Goal: Information Seeking & Learning: Learn about a topic

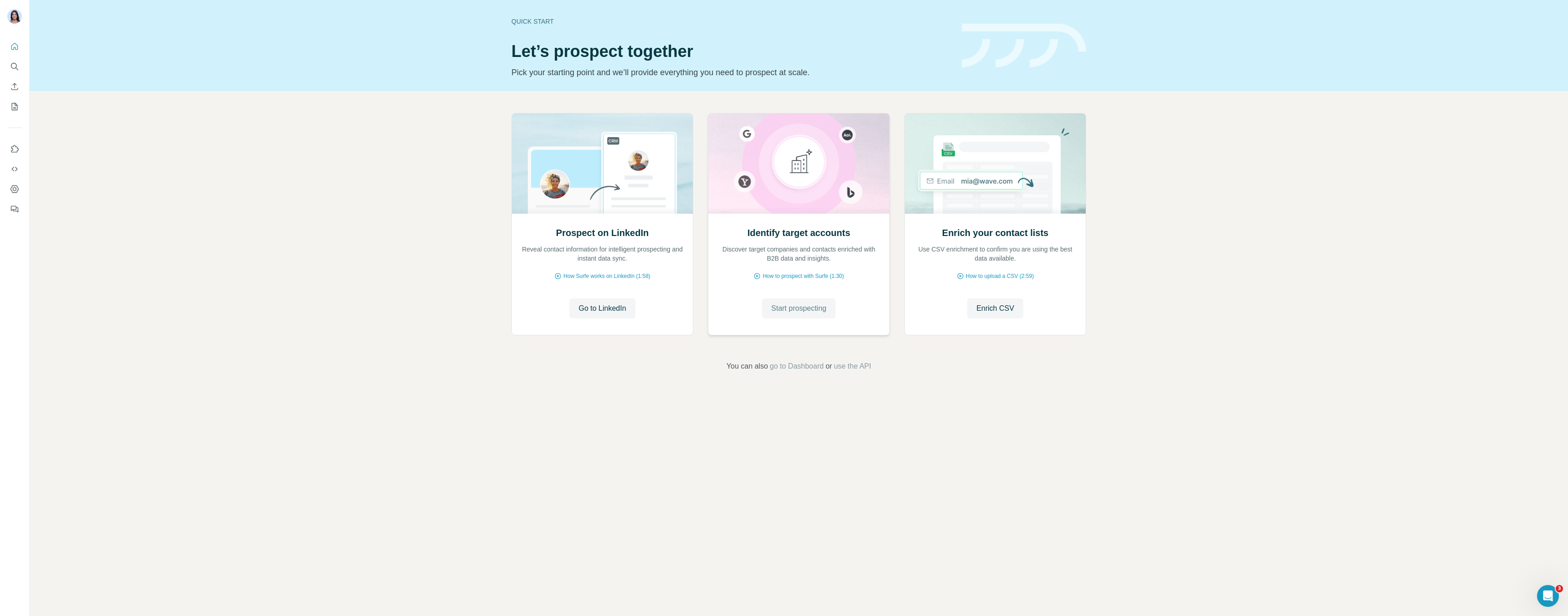
click at [811, 310] on span "Start prospecting" at bounding box center [799, 309] width 55 height 11
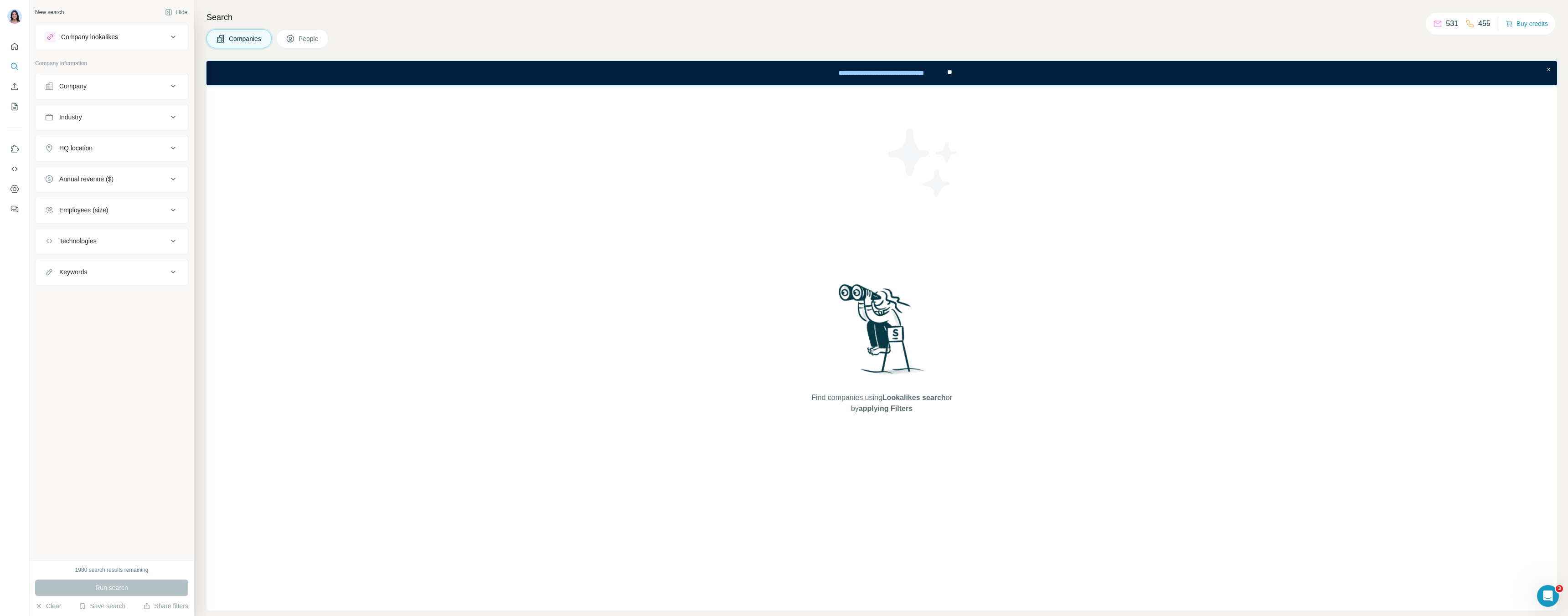
click at [133, 39] on div "Company lookalikes" at bounding box center [106, 37] width 123 height 11
click at [91, 108] on input "text" at bounding box center [111, 103] width 134 height 16
click at [79, 157] on div "Company" at bounding box center [72, 157] width 27 height 9
click at [83, 194] on input "text" at bounding box center [111, 197] width 134 height 16
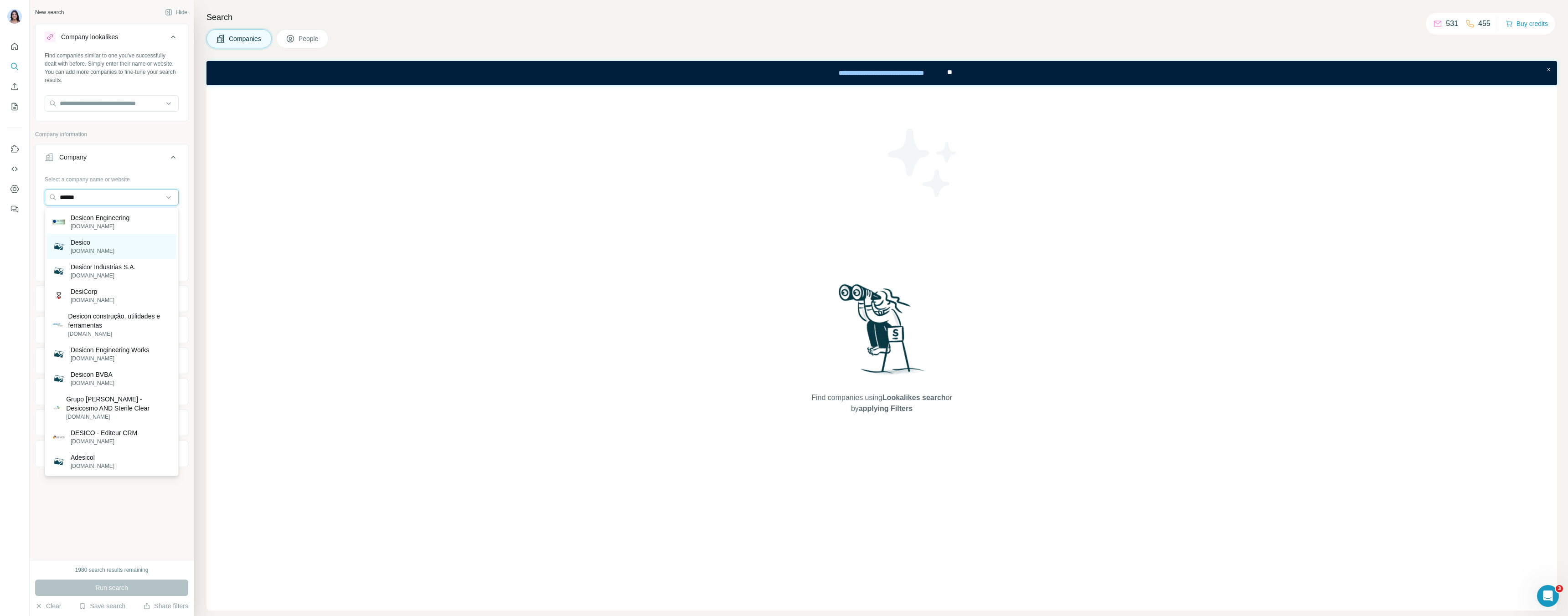
type input "******"
click at [104, 251] on div "Desico [DOMAIN_NAME]" at bounding box center [111, 247] width 130 height 24
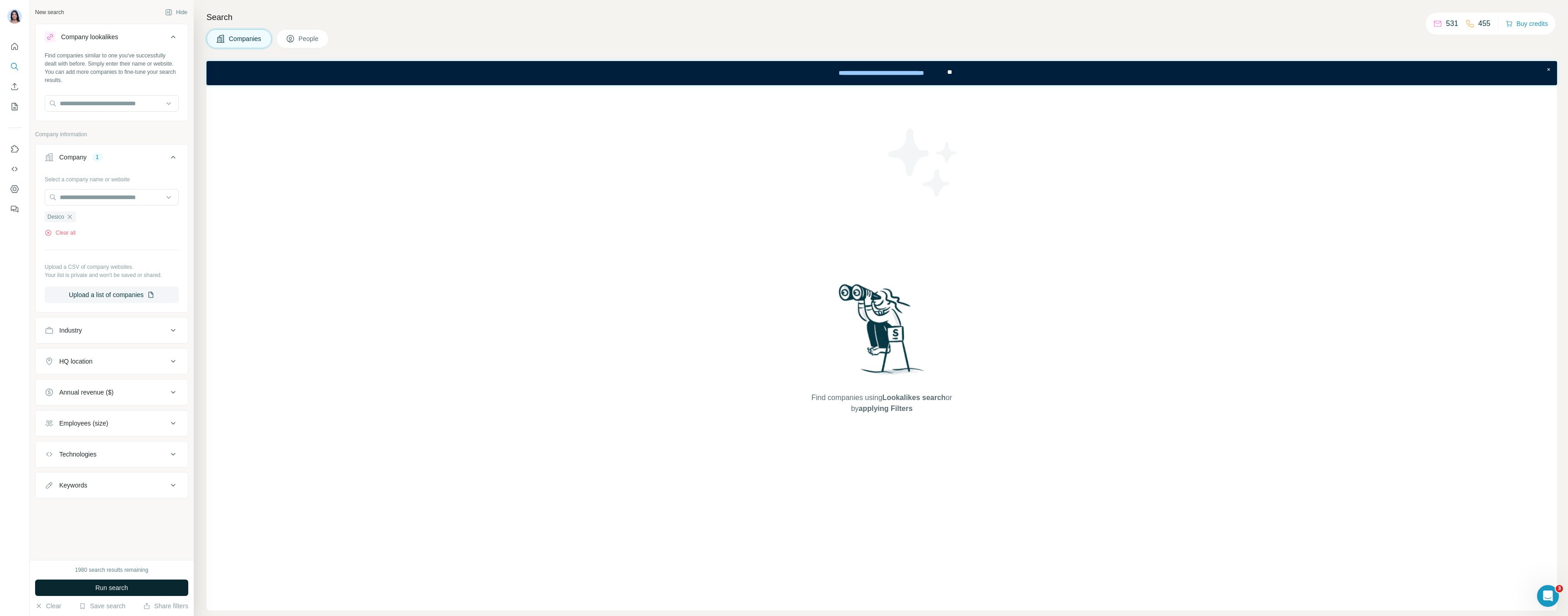
click at [127, 582] on button "Run search" at bounding box center [112, 588] width 153 height 16
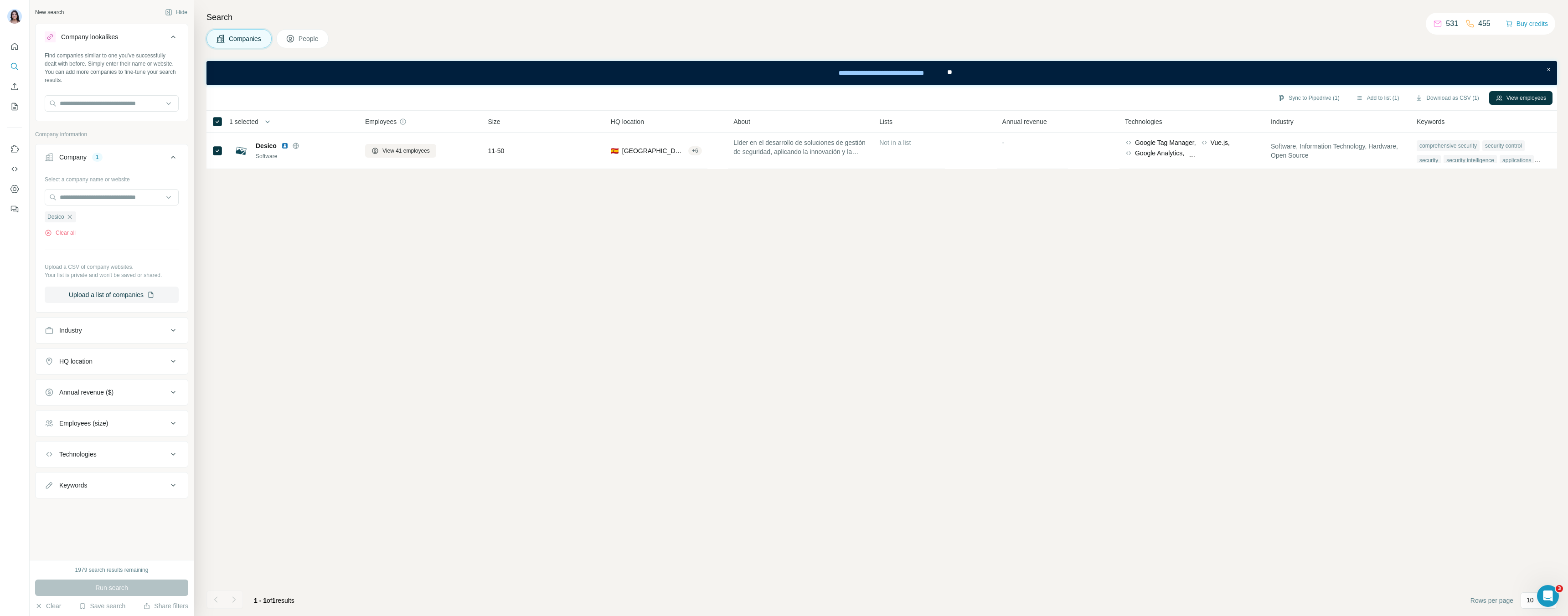
click at [310, 41] on span "People" at bounding box center [309, 38] width 21 height 9
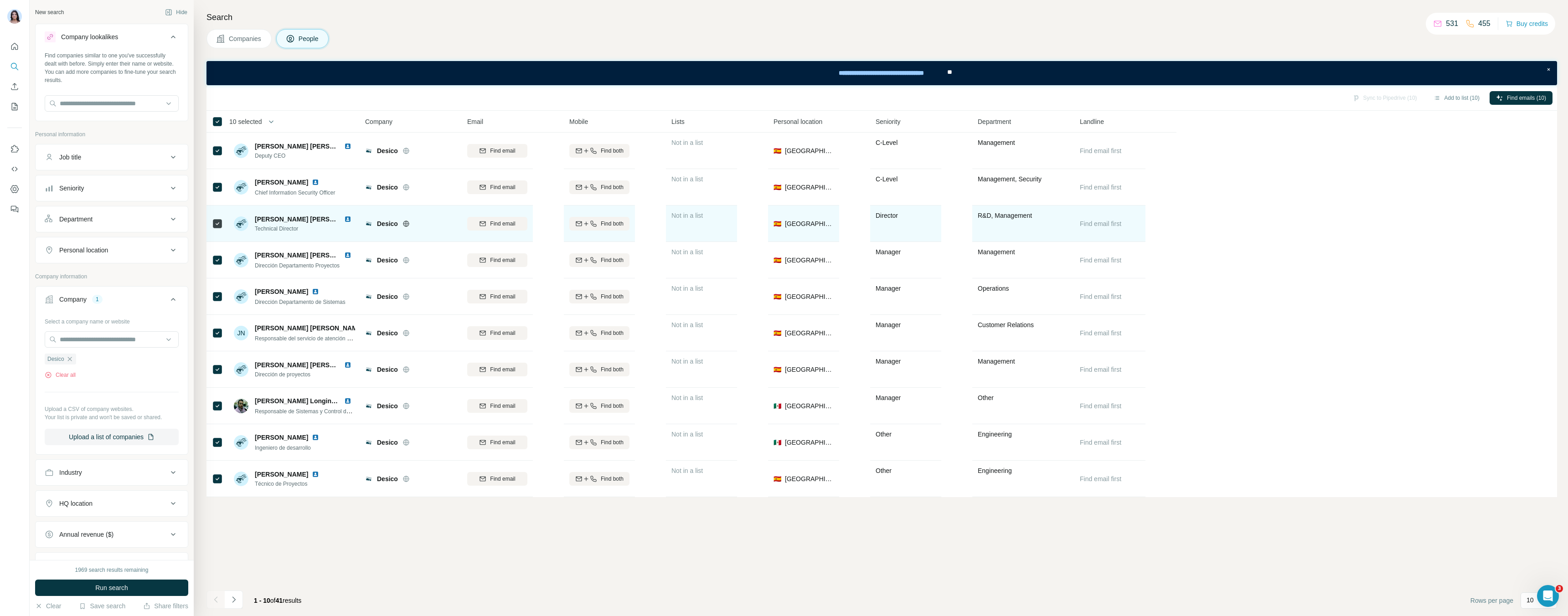
click at [457, 225] on td "Desico" at bounding box center [411, 224] width 102 height 37
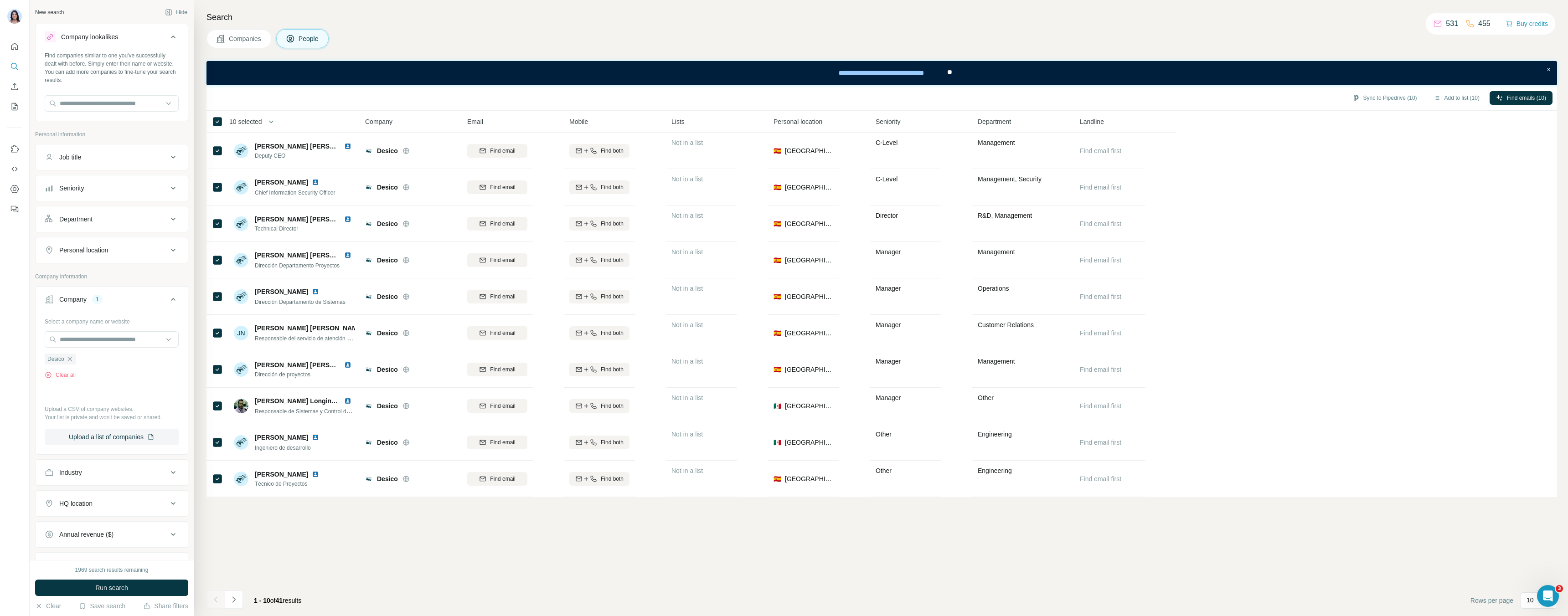
click at [261, 32] on button "Companies" at bounding box center [239, 38] width 65 height 19
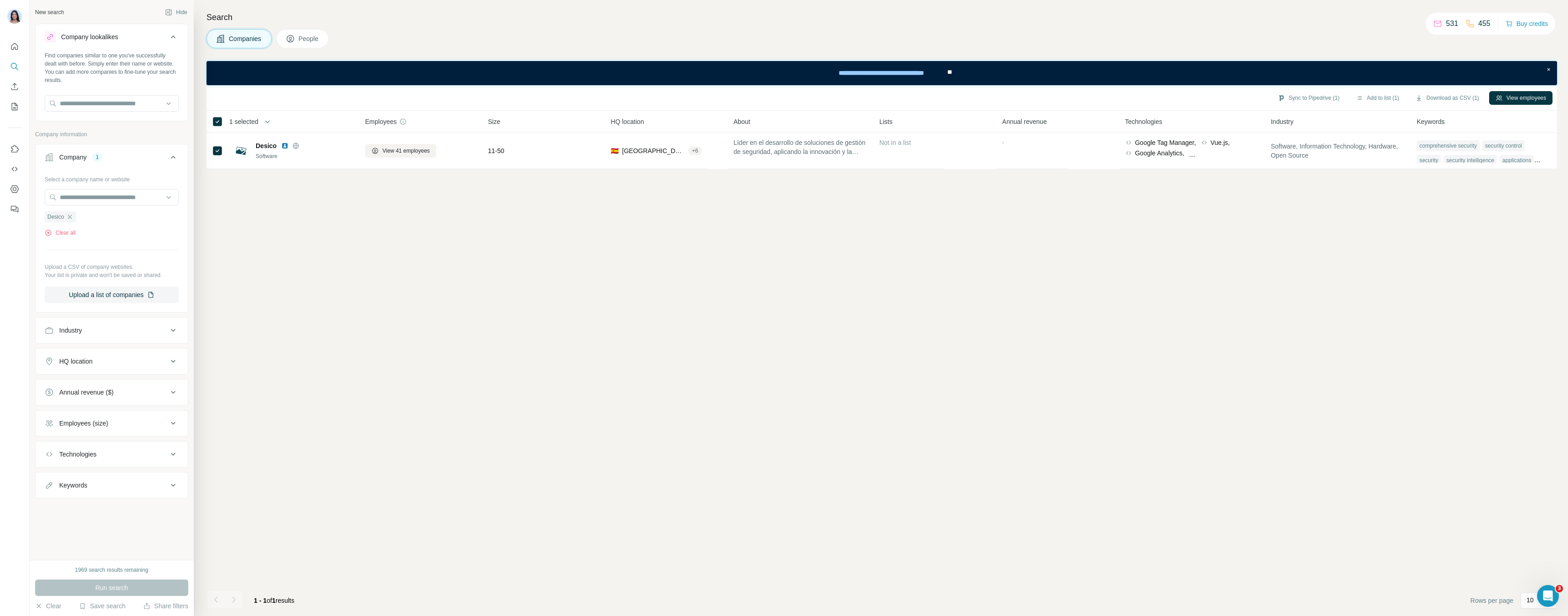
click at [313, 36] on span "People" at bounding box center [309, 38] width 21 height 9
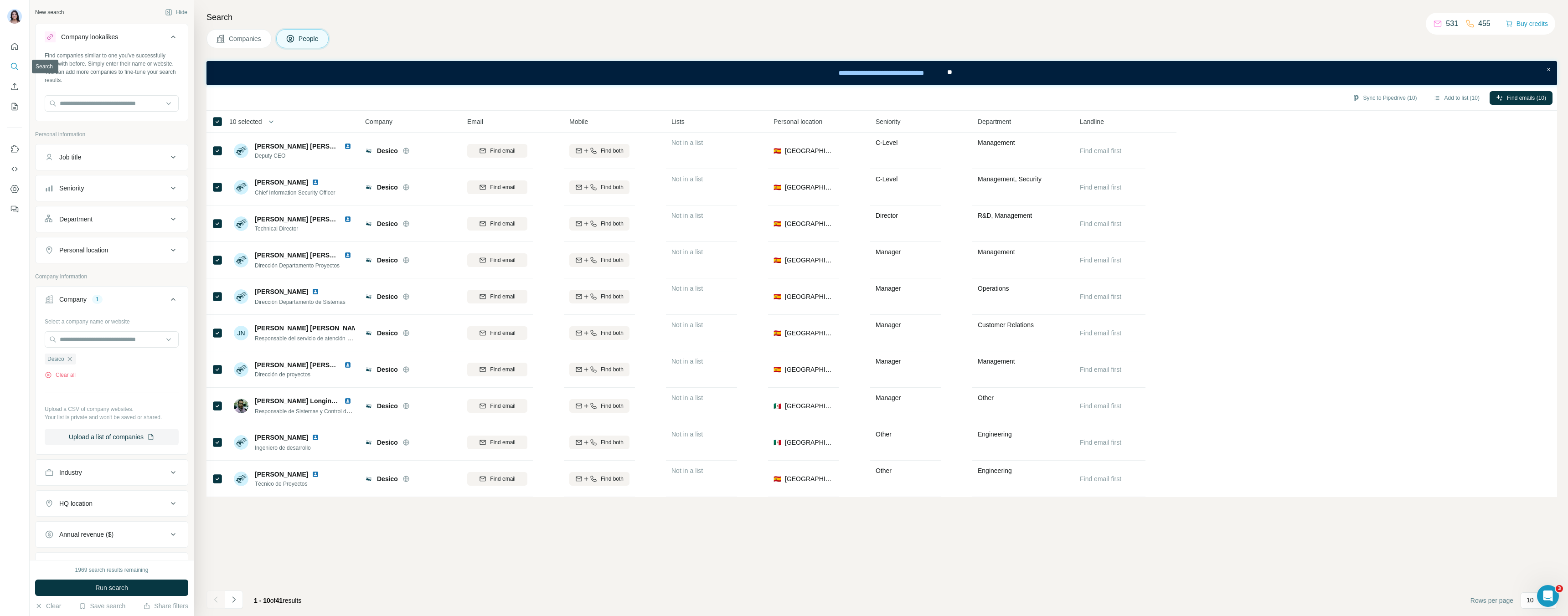
click at [17, 72] on button "Search" at bounding box center [15, 66] width 15 height 16
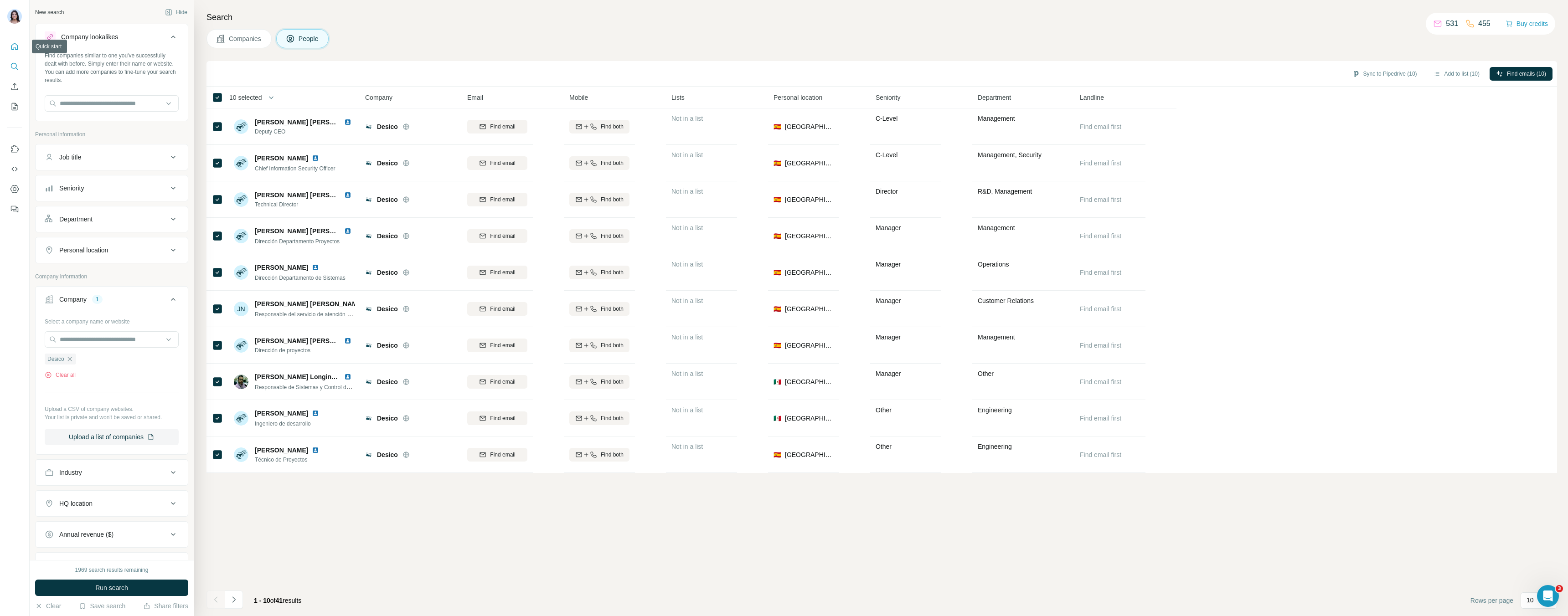
click at [13, 53] on button "Quick start" at bounding box center [15, 46] width 15 height 16
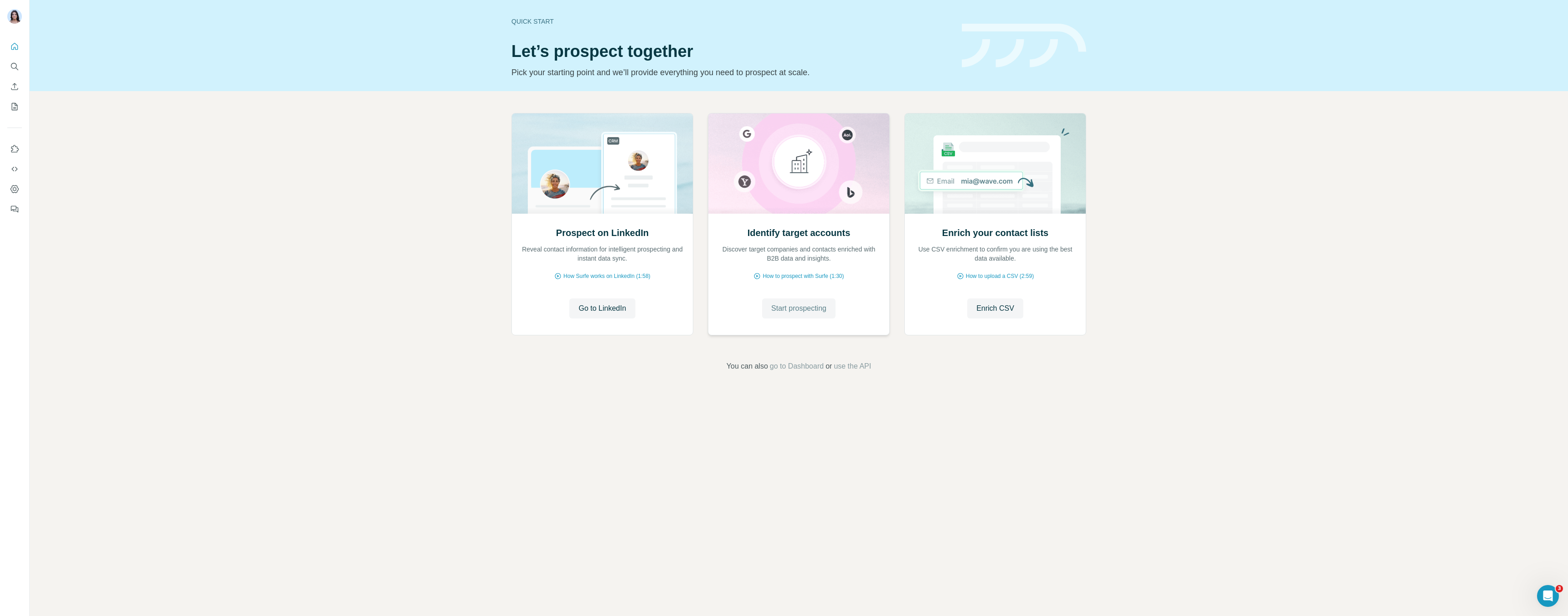
click at [789, 317] on button "Start prospecting" at bounding box center [799, 308] width 74 height 20
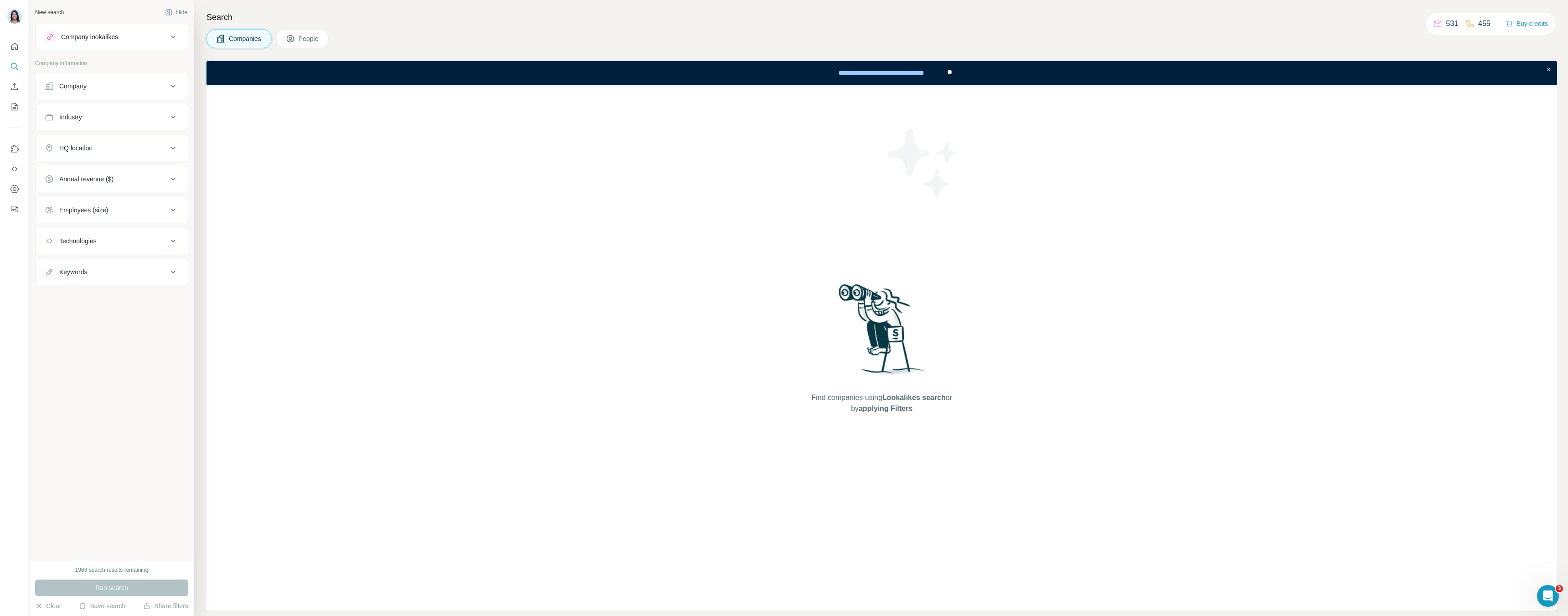
click at [113, 83] on div "Company" at bounding box center [106, 86] width 123 height 9
click at [104, 134] on input "text" at bounding box center [111, 126] width 134 height 16
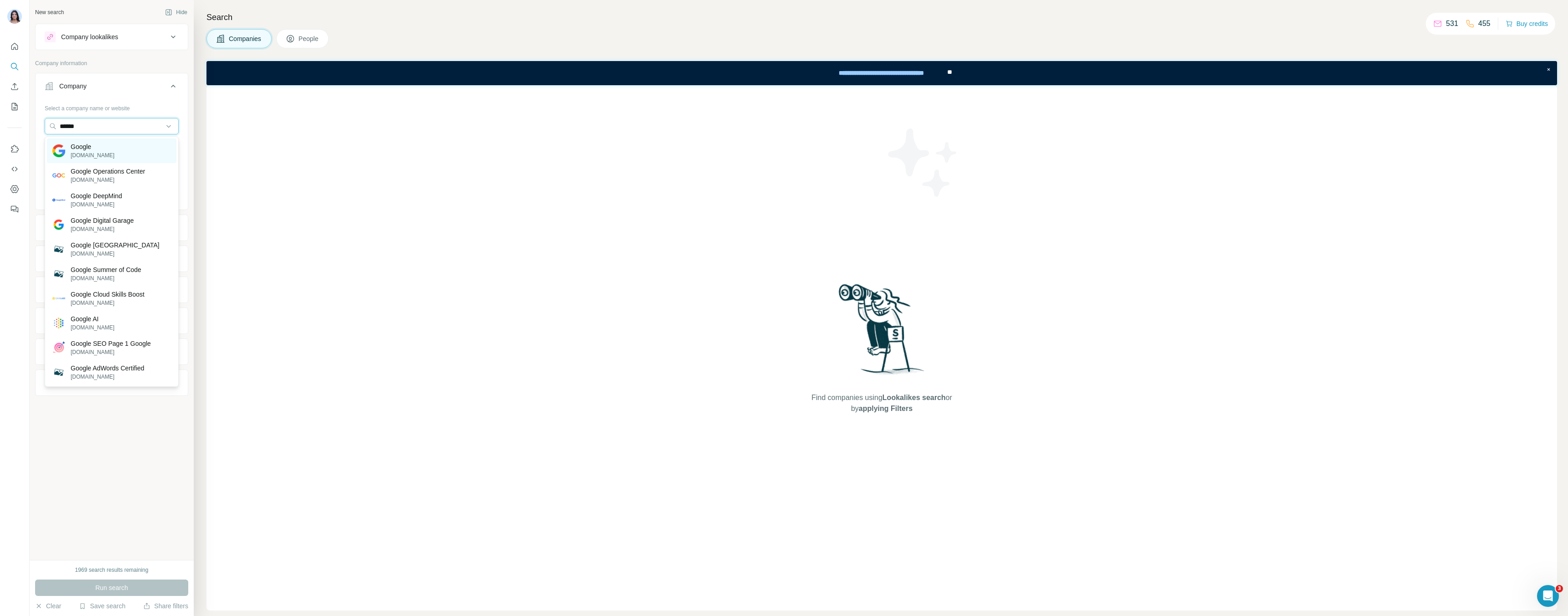
type input "******"
click at [97, 147] on p "Google" at bounding box center [93, 147] width 44 height 9
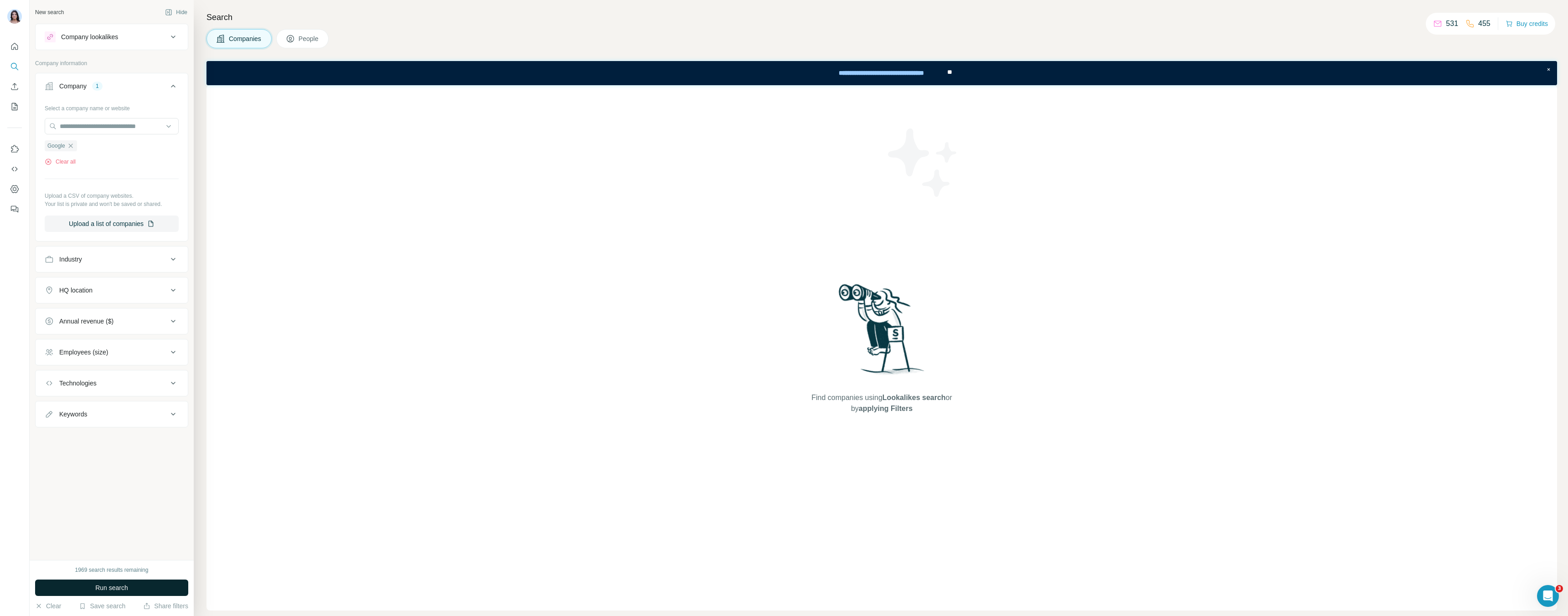
click at [140, 589] on button "Run search" at bounding box center [112, 588] width 153 height 16
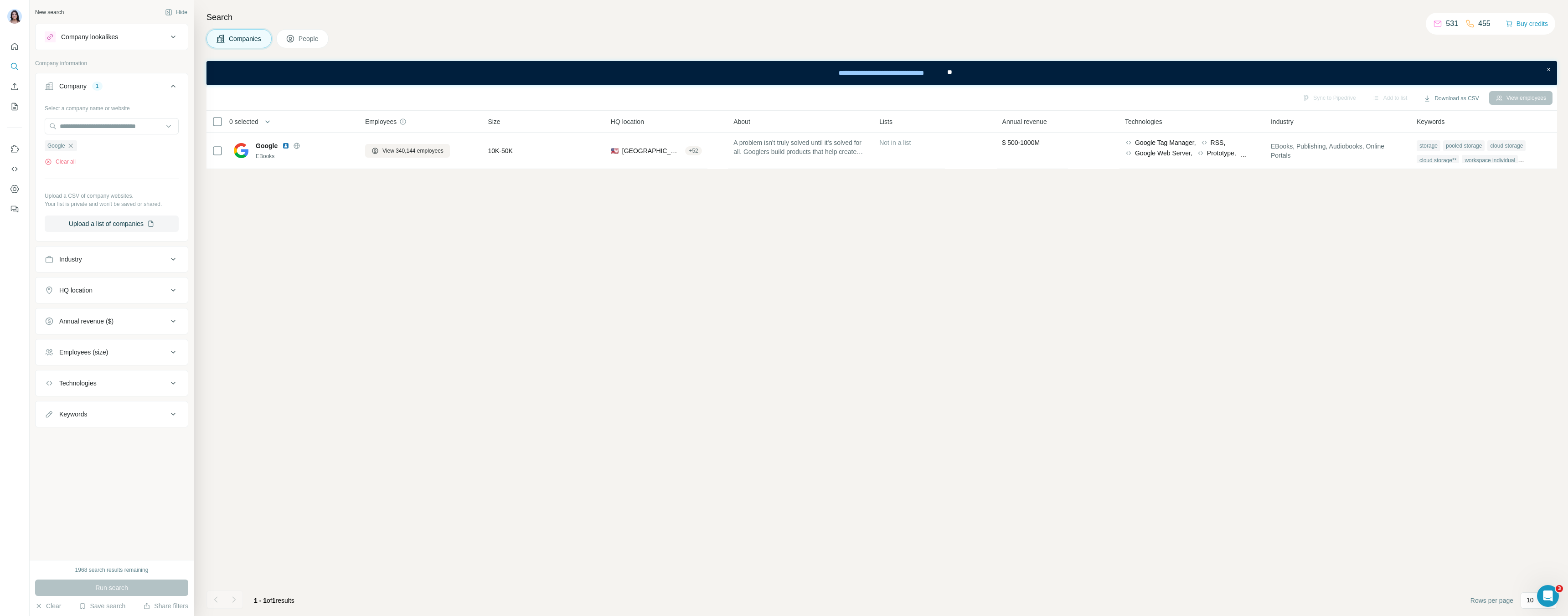
click at [217, 128] on th "0 selected" at bounding box center [279, 122] width 146 height 22
click at [307, 43] on button "People" at bounding box center [303, 38] width 53 height 19
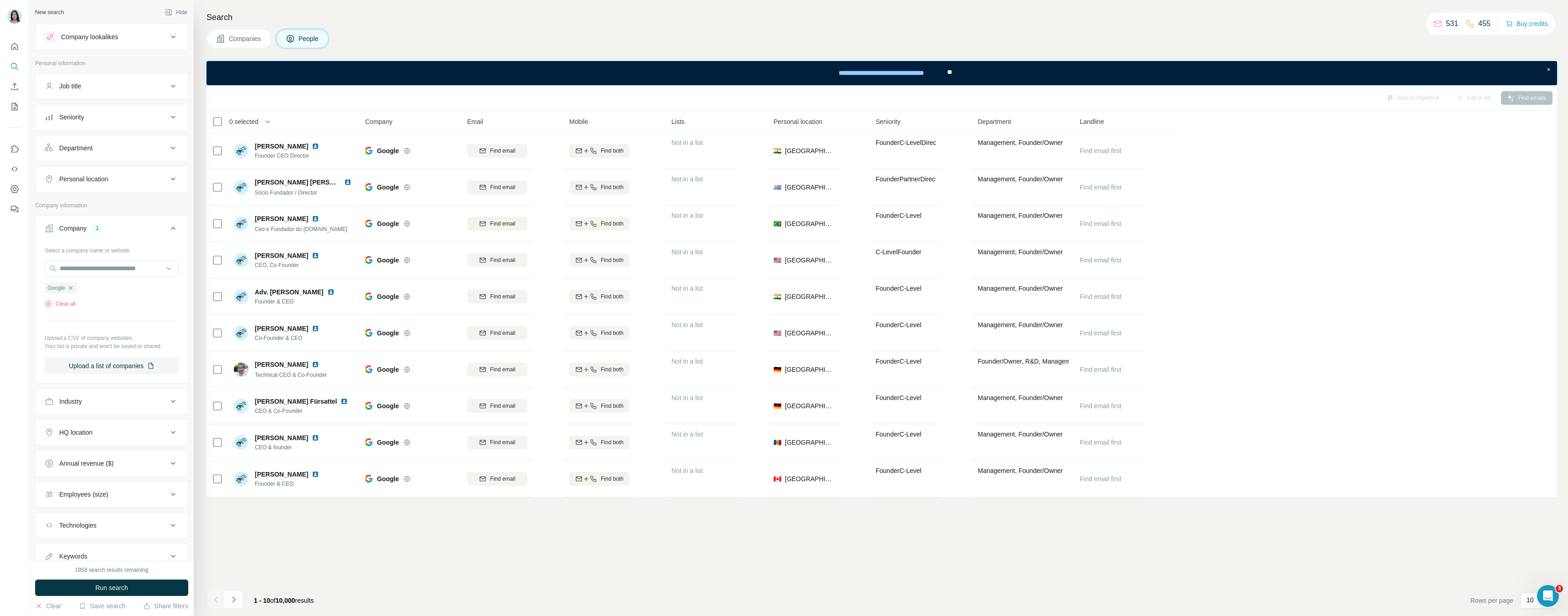
drag, startPoint x: 253, startPoint y: 62, endPoint x: 458, endPoint y: 120, distance: 213.0
click at [253, 62] on div "**********" at bounding box center [881, 73] width 1351 height 24
click at [244, 41] on span "Companies" at bounding box center [245, 38] width 33 height 9
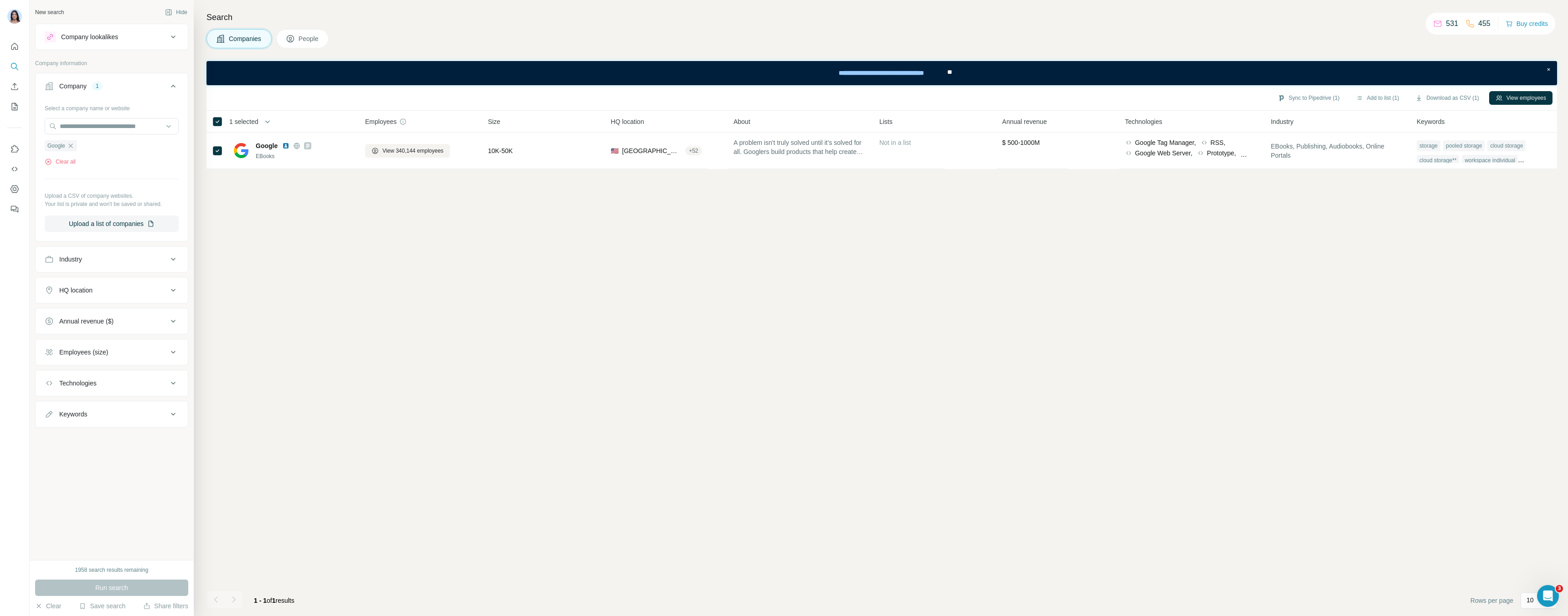
click at [332, 41] on div "Companies People" at bounding box center [881, 38] width 1351 height 19
click at [317, 48] on button "People" at bounding box center [303, 38] width 53 height 19
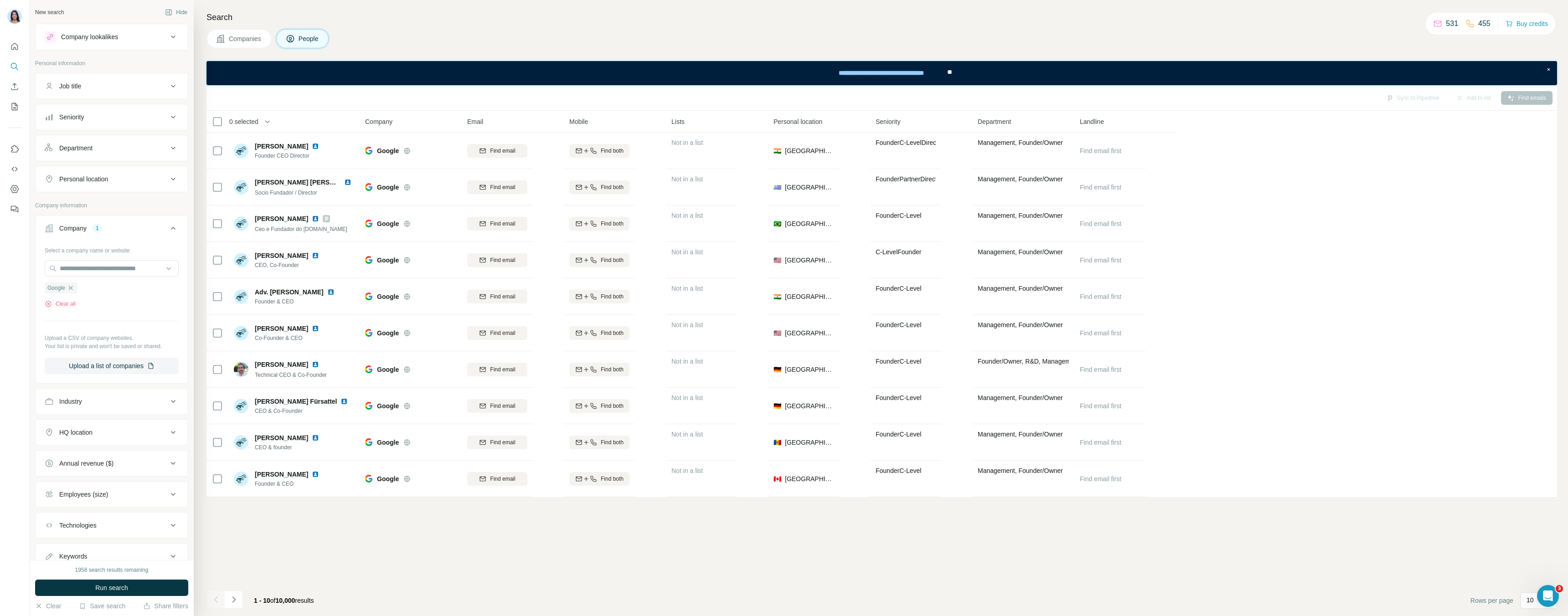
click at [219, 44] on button "Companies" at bounding box center [239, 38] width 65 height 19
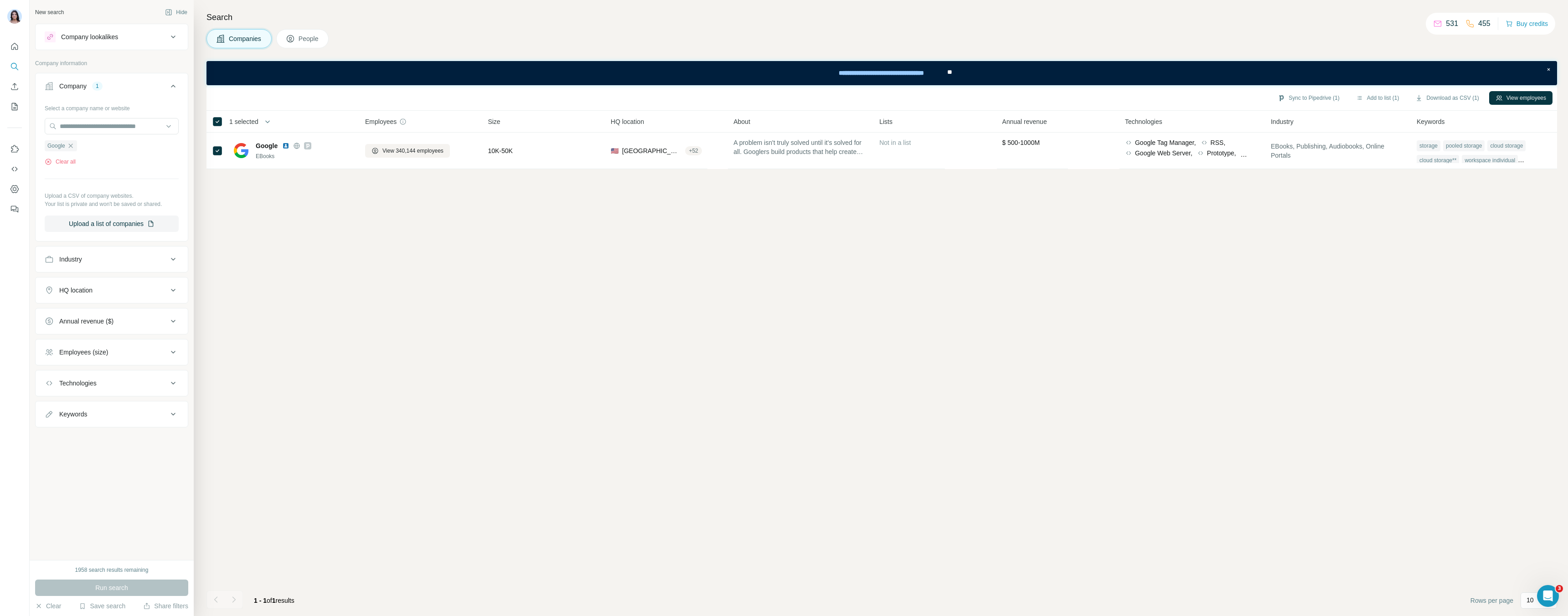
click at [89, 34] on div "Company lookalikes" at bounding box center [89, 37] width 57 height 9
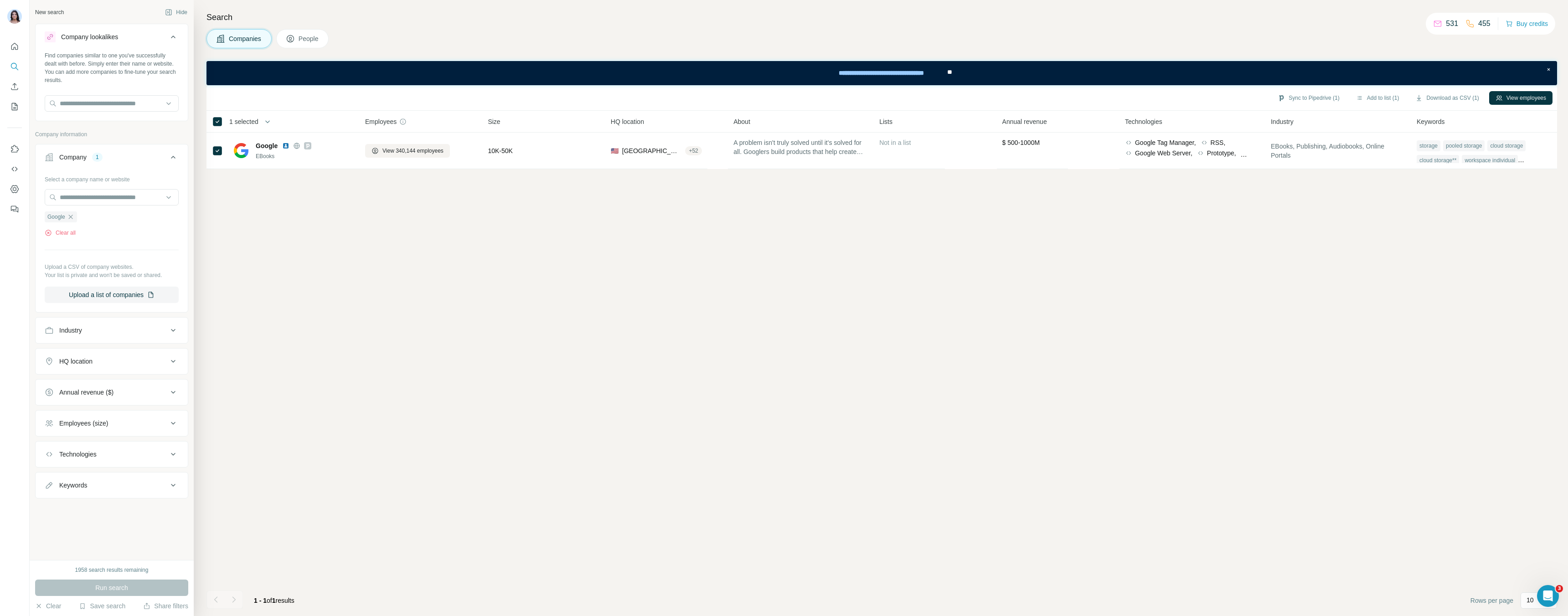
click at [304, 34] on span "People" at bounding box center [309, 38] width 21 height 9
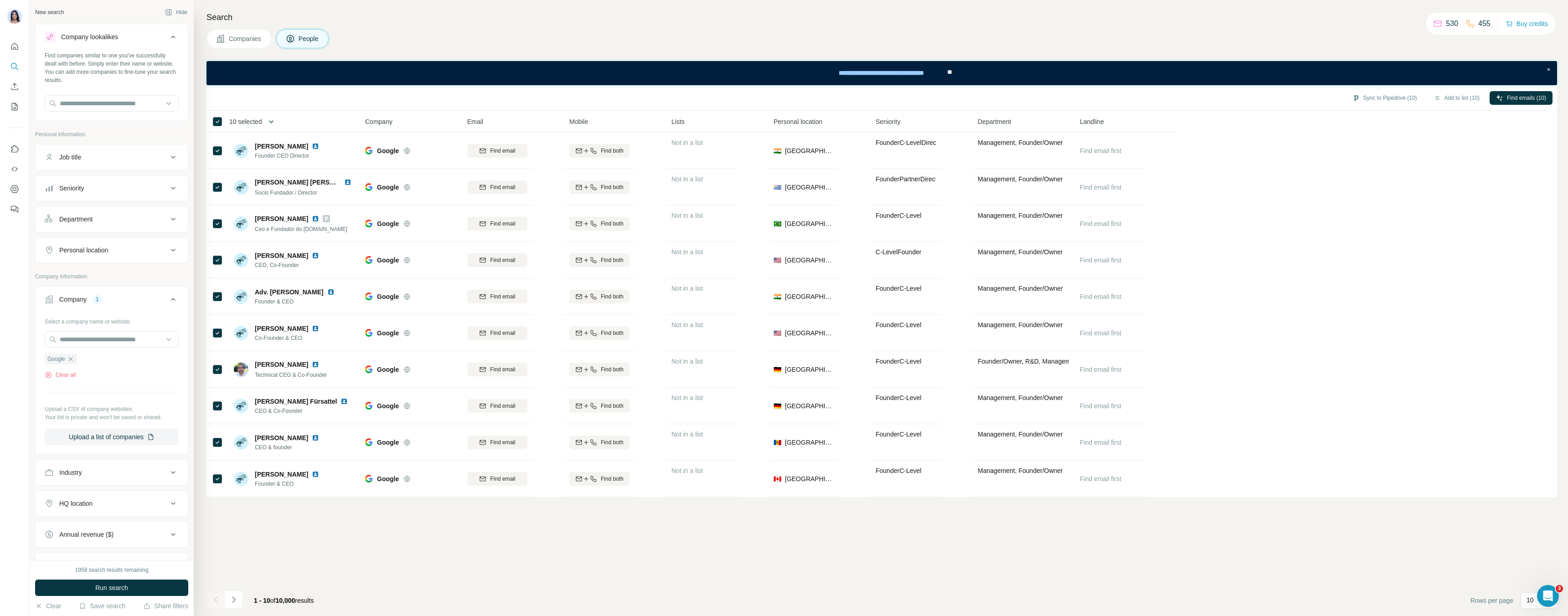
click at [269, 123] on icon "button" at bounding box center [271, 121] width 9 height 9
click at [293, 112] on th "10 selected" at bounding box center [279, 122] width 146 height 22
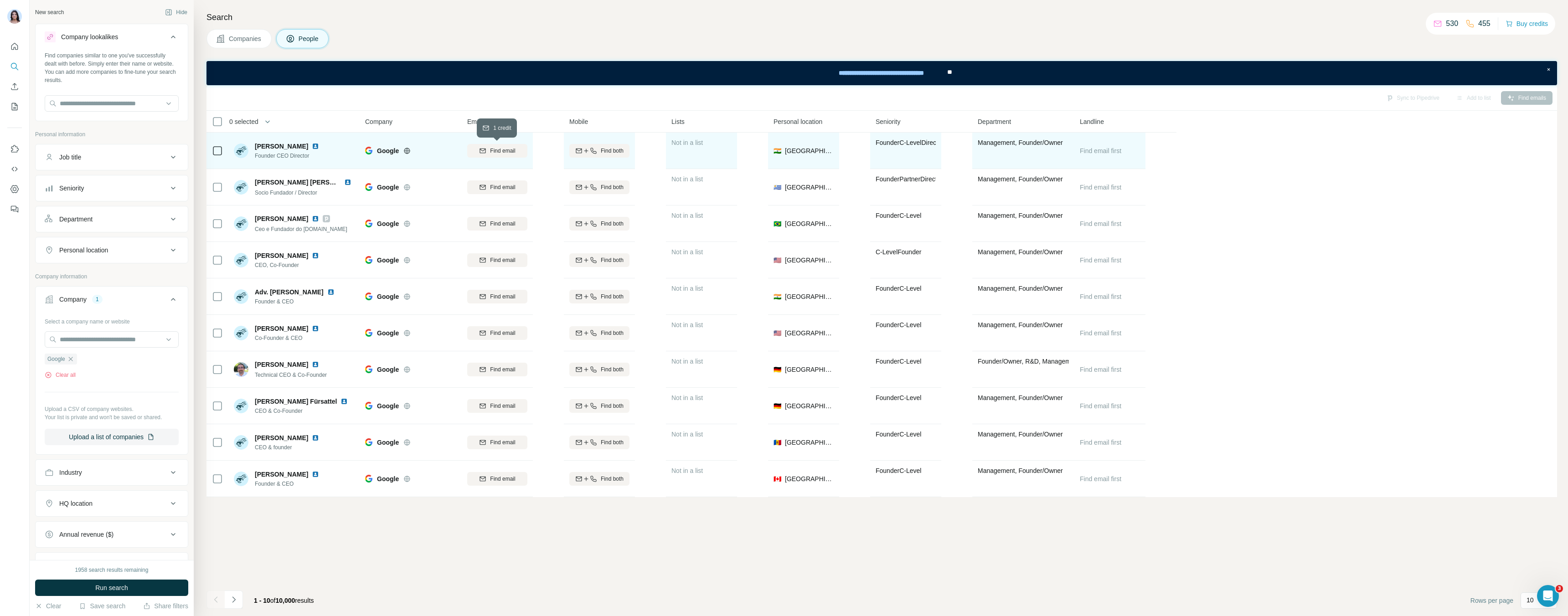
click at [481, 158] on div "Find email" at bounding box center [497, 150] width 60 height 25
click at [481, 152] on icon "button" at bounding box center [483, 151] width 7 height 7
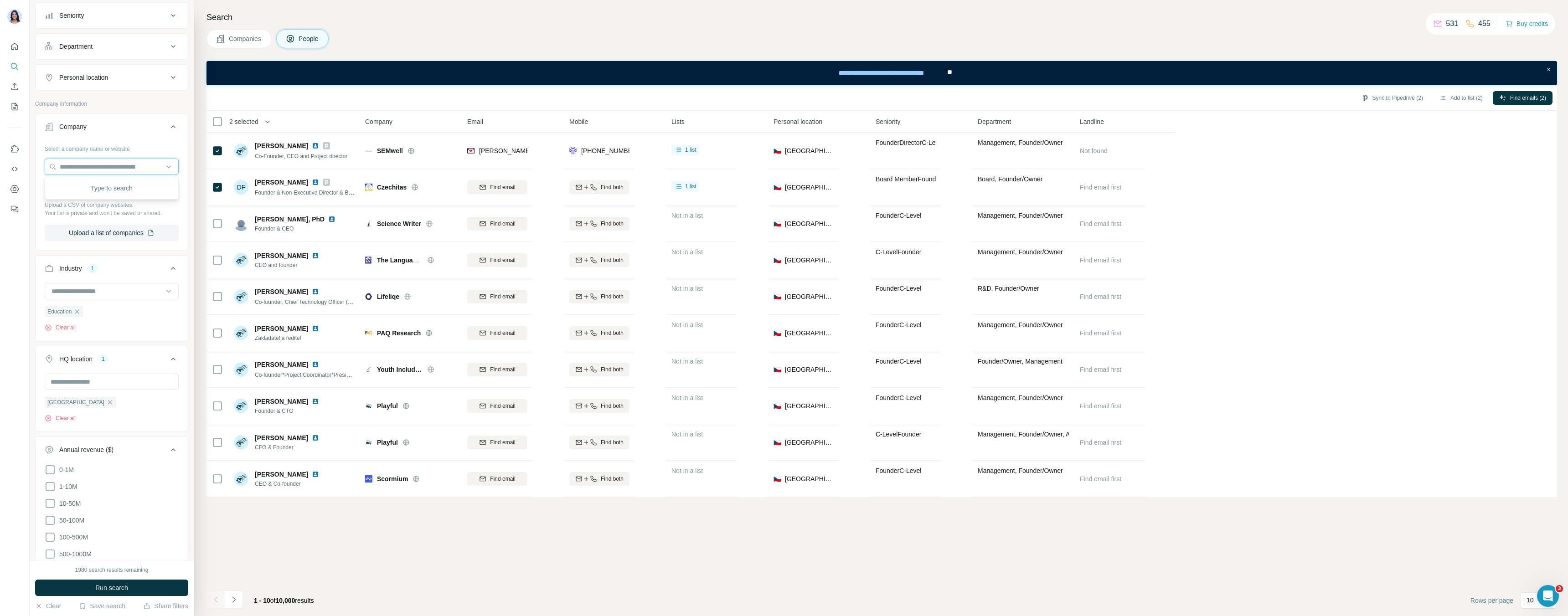
scroll to position [102, 0]
